Goal: Information Seeking & Learning: Learn about a topic

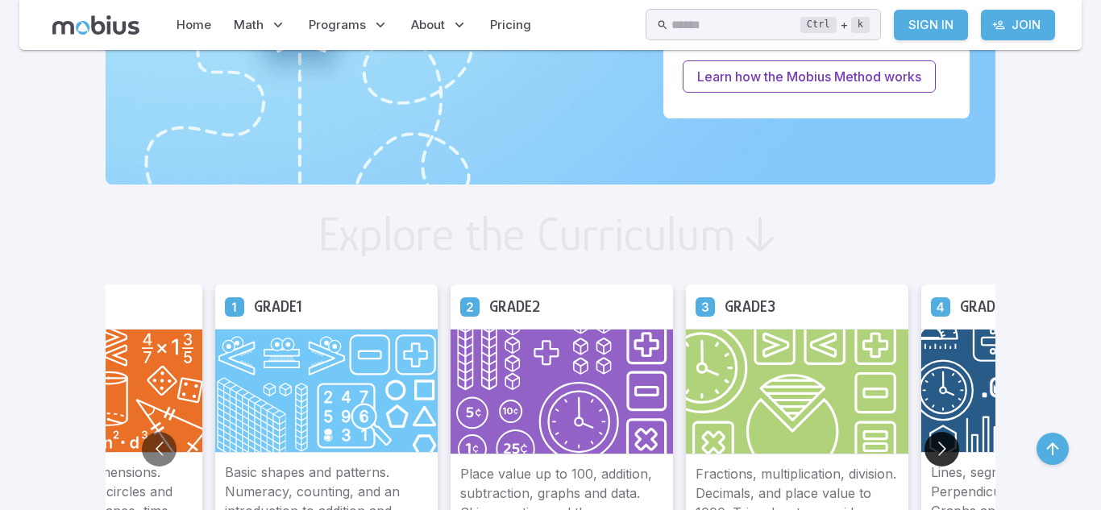
click at [925, 454] on button "Go to next slide" at bounding box center [942, 449] width 35 height 35
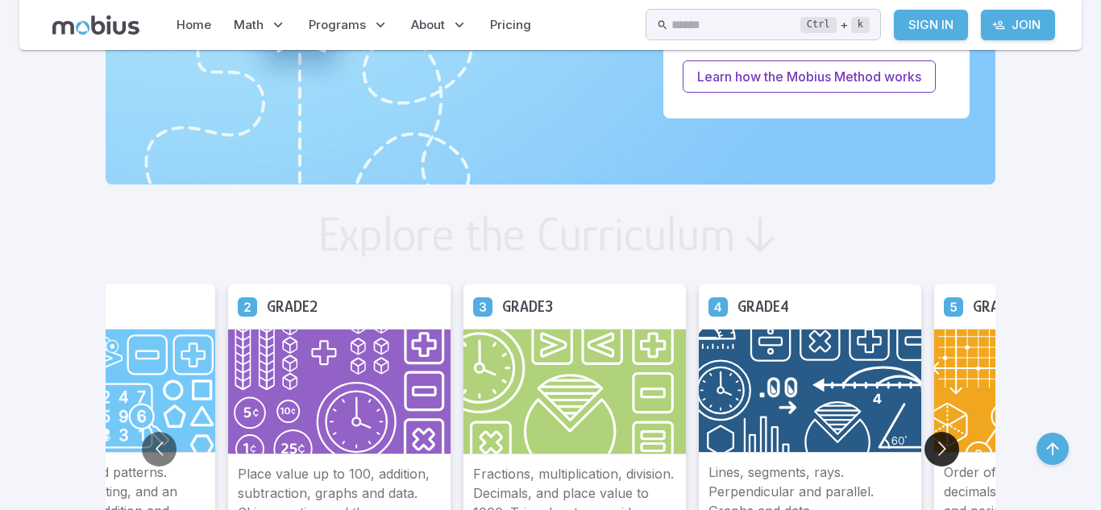
click at [925, 454] on button "Go to next slide" at bounding box center [942, 449] width 35 height 35
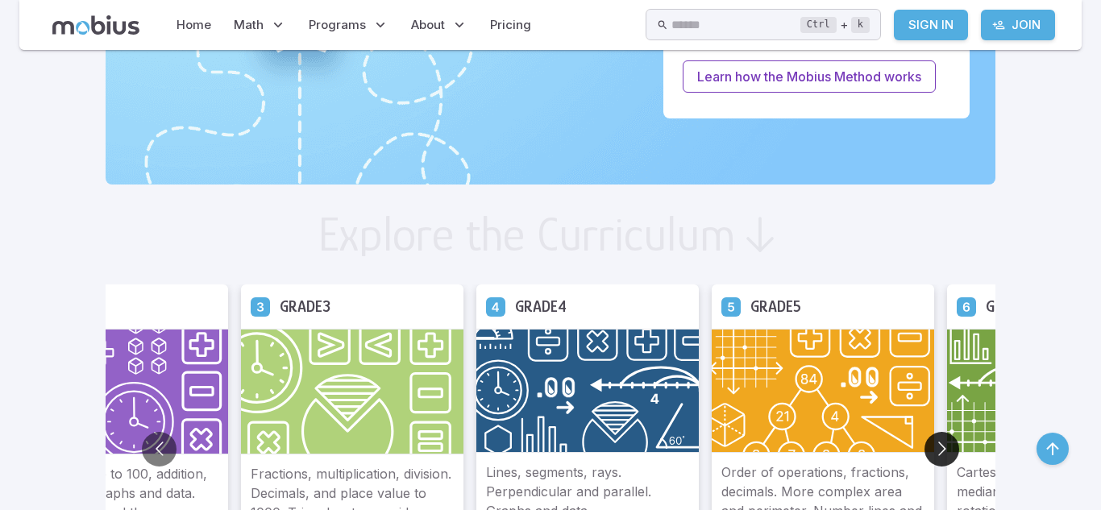
click at [925, 447] on button "Go to next slide" at bounding box center [942, 449] width 35 height 35
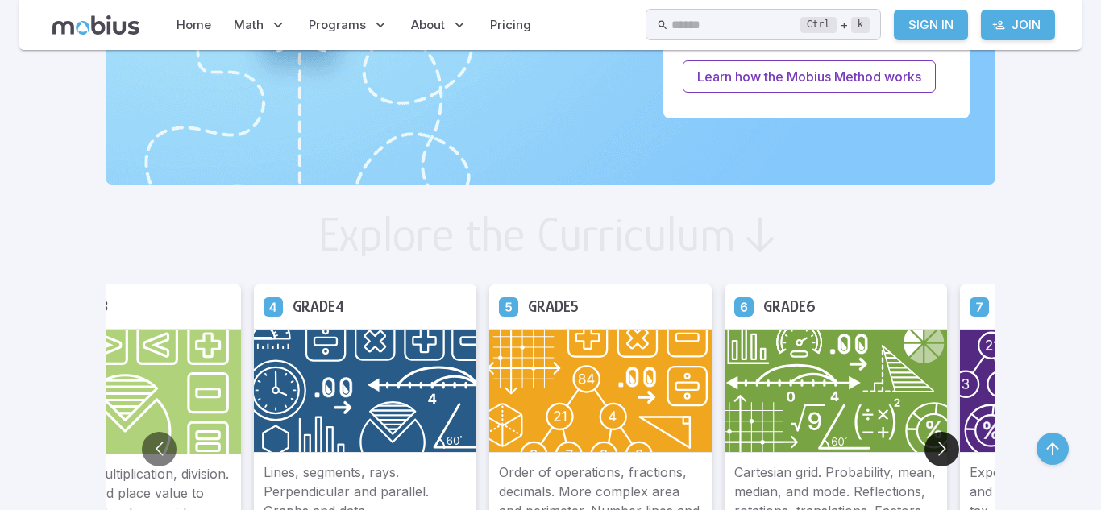
click at [925, 447] on button "Go to next slide" at bounding box center [942, 449] width 35 height 35
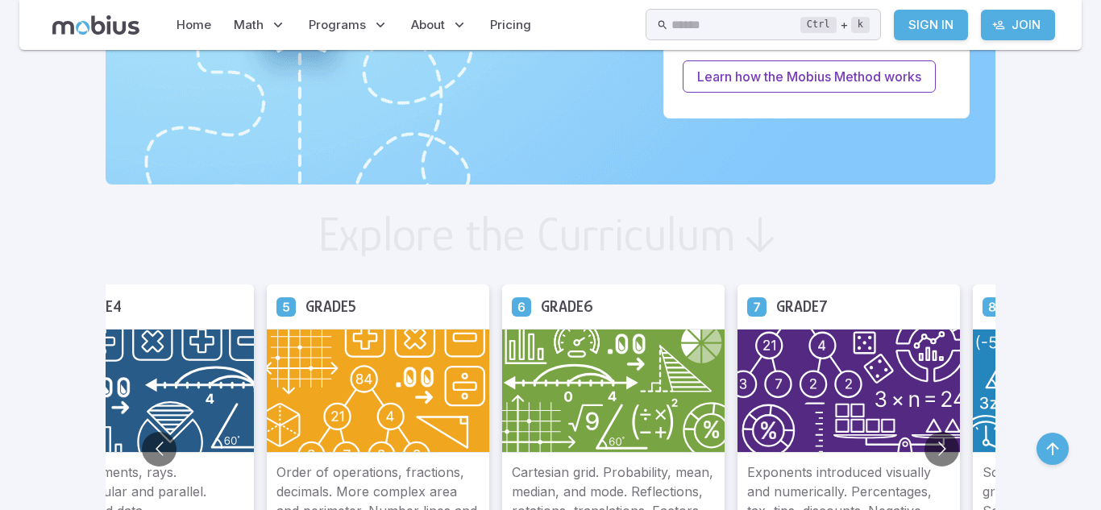
click at [755, 369] on img at bounding box center [849, 391] width 223 height 124
click at [776, 314] on h5 "Grade 7" at bounding box center [802, 306] width 52 height 25
click at [763, 502] on p "Exponents introduced visually and numerically. Percentages, tax, tips, discount…" at bounding box center [848, 511] width 203 height 97
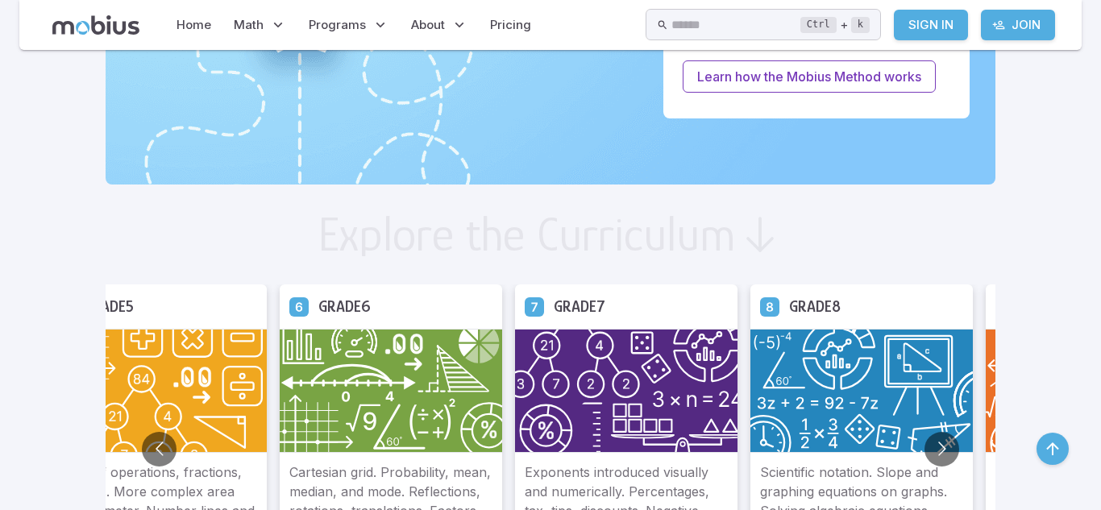
click at [410, 439] on img at bounding box center [391, 391] width 223 height 124
click at [515, 434] on img at bounding box center [626, 391] width 223 height 124
